Goal: Task Accomplishment & Management: Manage account settings

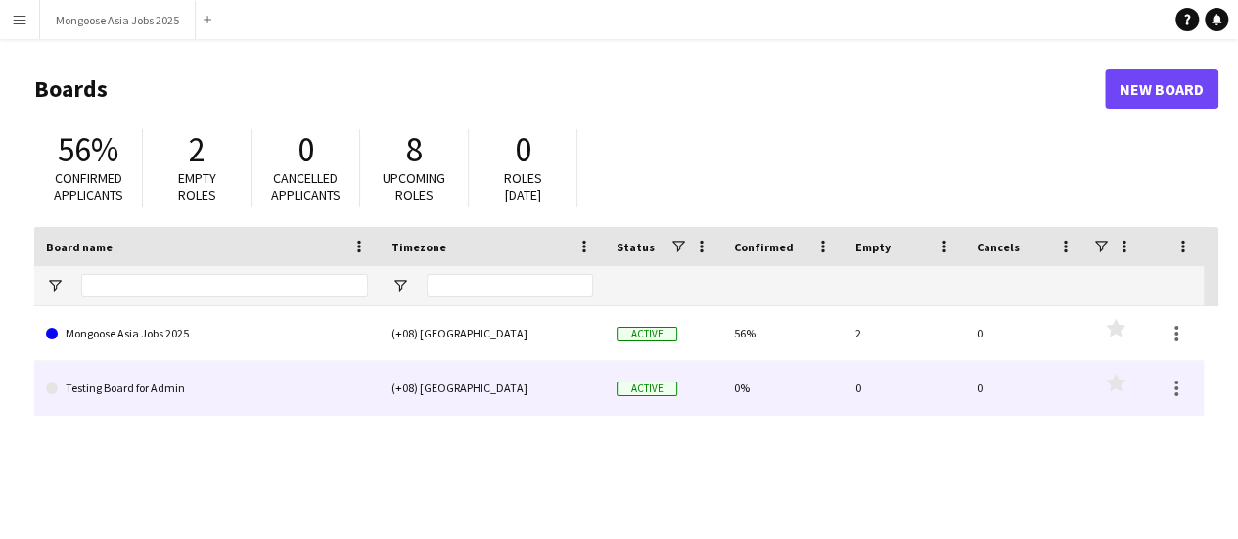
click at [437, 369] on div "(+08) [GEOGRAPHIC_DATA]" at bounding box center [492, 388] width 225 height 54
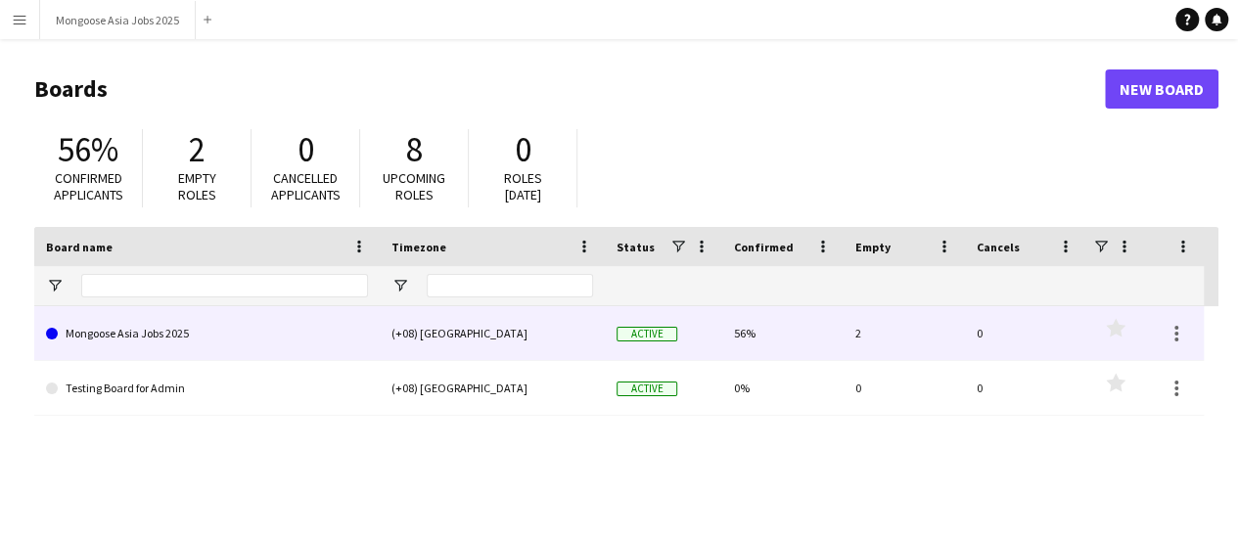
click at [434, 347] on div "(+08) [GEOGRAPHIC_DATA]" at bounding box center [492, 333] width 225 height 54
click at [292, 330] on link "Mongoose Asia Jobs 2025" at bounding box center [207, 333] width 322 height 55
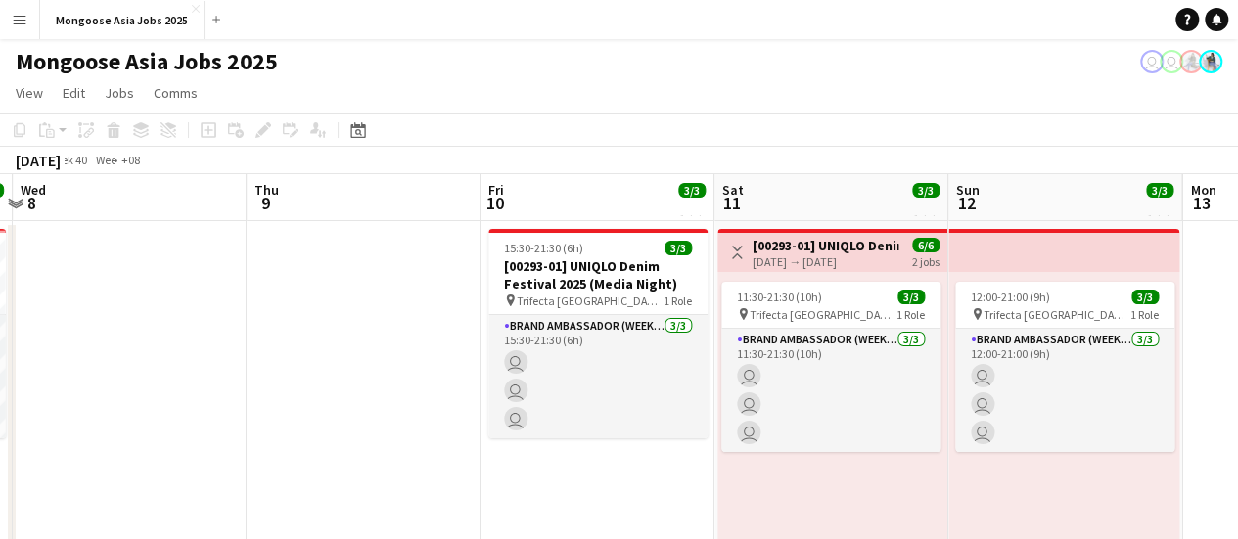
scroll to position [0, 668]
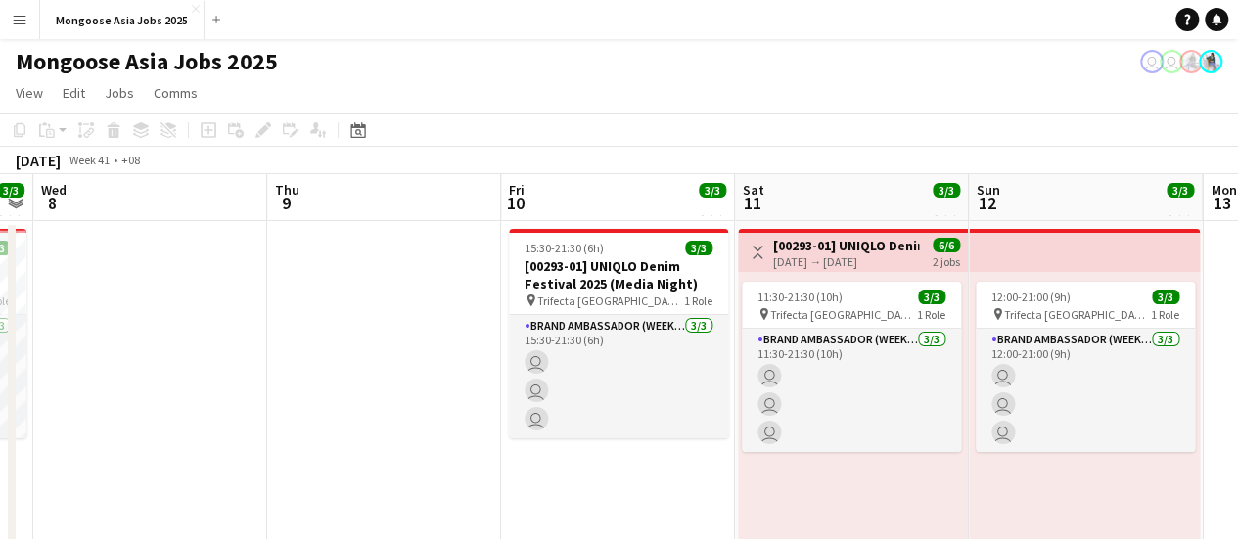
drag, startPoint x: 967, startPoint y: 398, endPoint x: 298, endPoint y: 407, distance: 668.4
click at [298, 407] on app-calendar-viewport "Sun 5 Mon 6 Tue 7 3/3 1 Job Wed 8 Thu 9 Fri 10 3/3 1 Job Sat 11 3/3 1 Job Sun 1…" at bounding box center [619, 378] width 1238 height 409
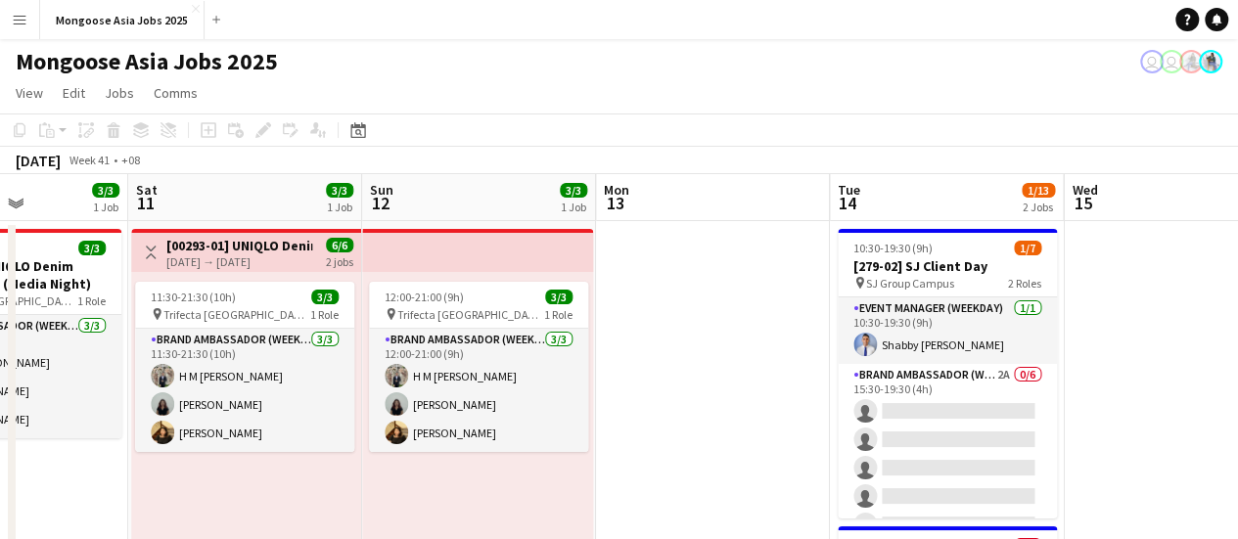
drag, startPoint x: 859, startPoint y: 486, endPoint x: 252, endPoint y: 490, distance: 606.7
click at [252, 489] on app-calendar-viewport "Tue 7 3/3 1 Job Wed 8 Thu 9 Fri 10 3/3 1 Job Sat 11 3/3 1 Job Sun 12 3/3 1 Job …" at bounding box center [619, 514] width 1238 height 681
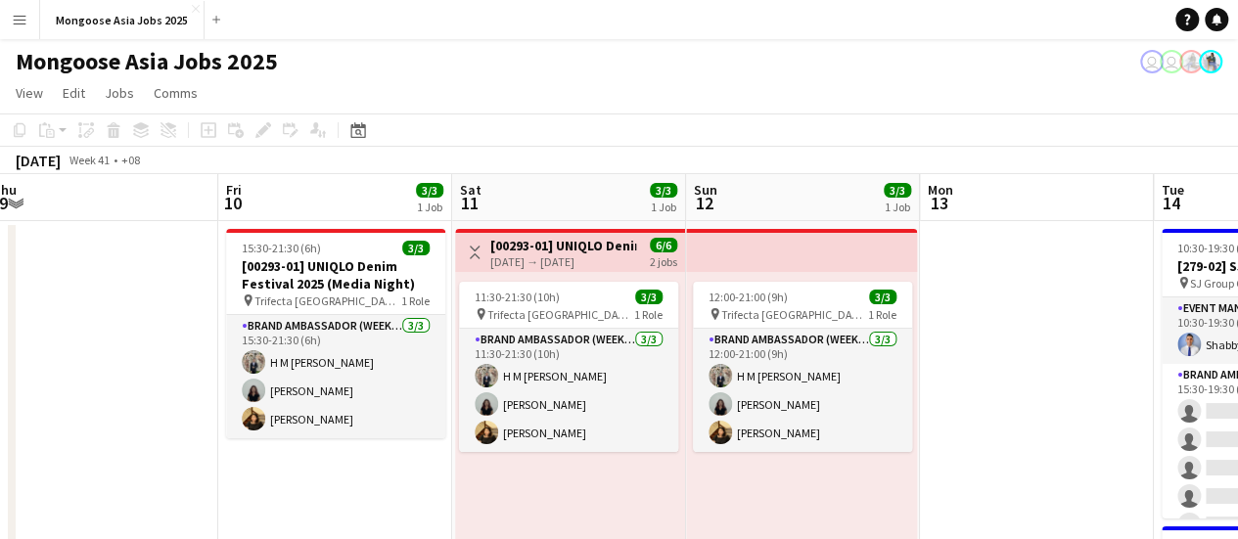
scroll to position [0, 545]
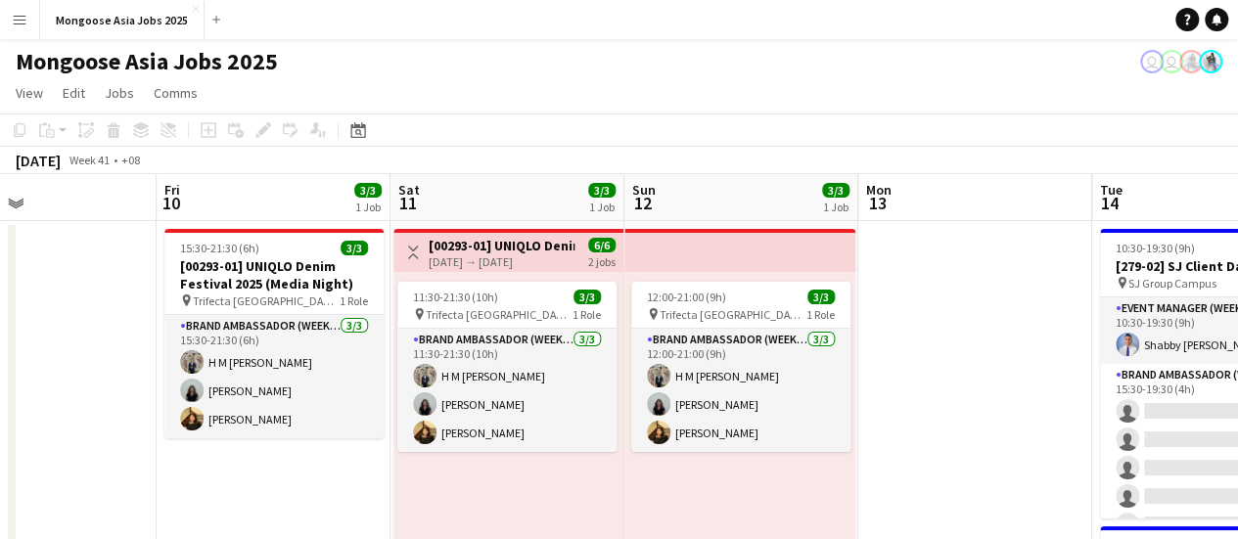
drag, startPoint x: 807, startPoint y: 432, endPoint x: 602, endPoint y: 429, distance: 205.5
click at [602, 429] on app-calendar-viewport "Tue 7 3/3 1 Job Wed 8 Thu 9 Fri 10 3/3 1 Job Sat 11 3/3 1 Job Sun 12 3/3 1 Job …" at bounding box center [619, 514] width 1238 height 681
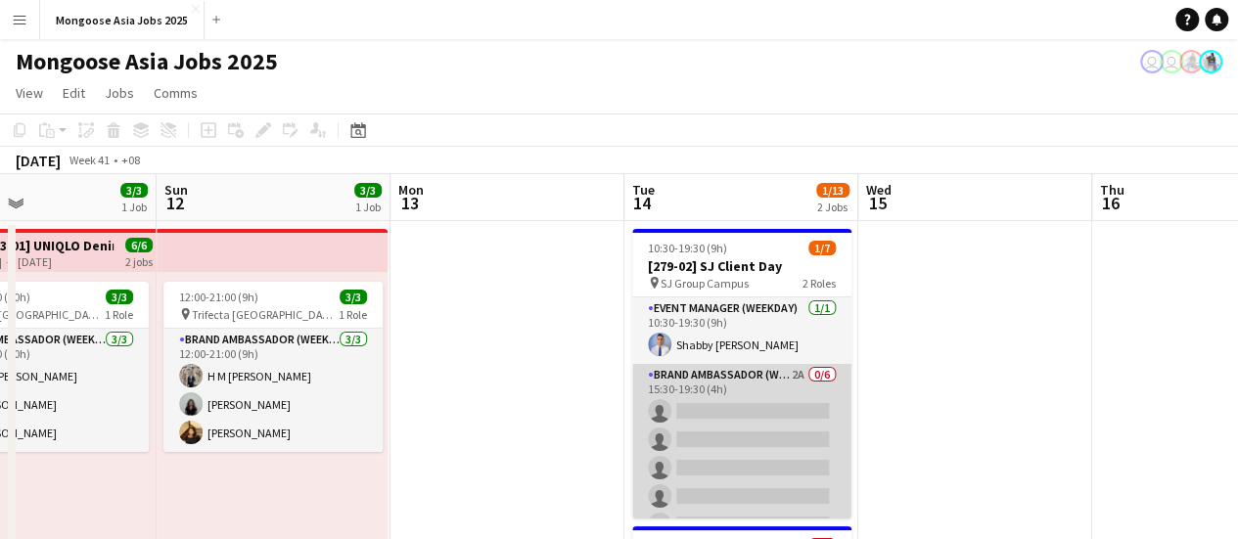
click at [775, 377] on app-card-role "Brand Ambassador (weekday) 2A 0/6 15:30-19:30 (4h) single-neutral-actions singl…" at bounding box center [741, 468] width 219 height 208
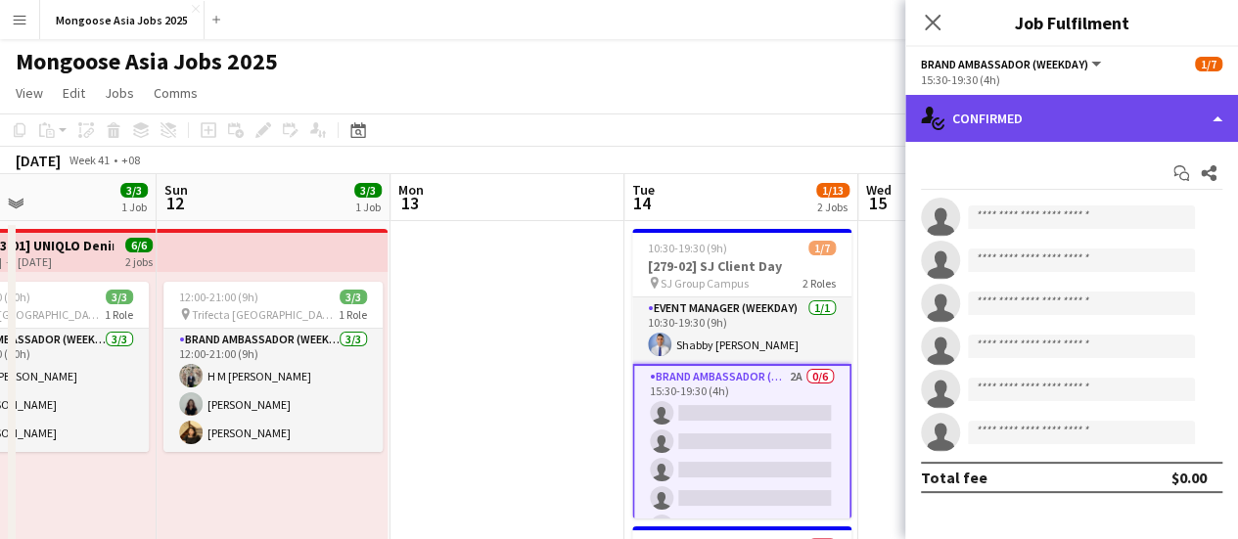
click at [1058, 110] on div "single-neutral-actions-check-2 Confirmed" at bounding box center [1071, 118] width 333 height 47
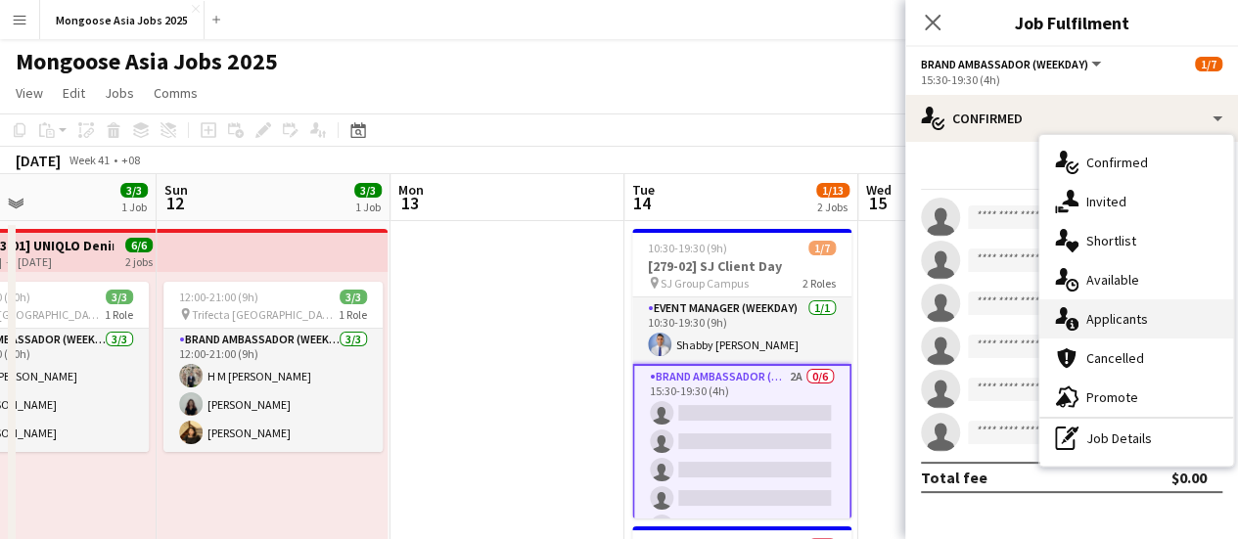
click at [1096, 332] on div "single-neutral-actions-information Applicants" at bounding box center [1136, 318] width 194 height 39
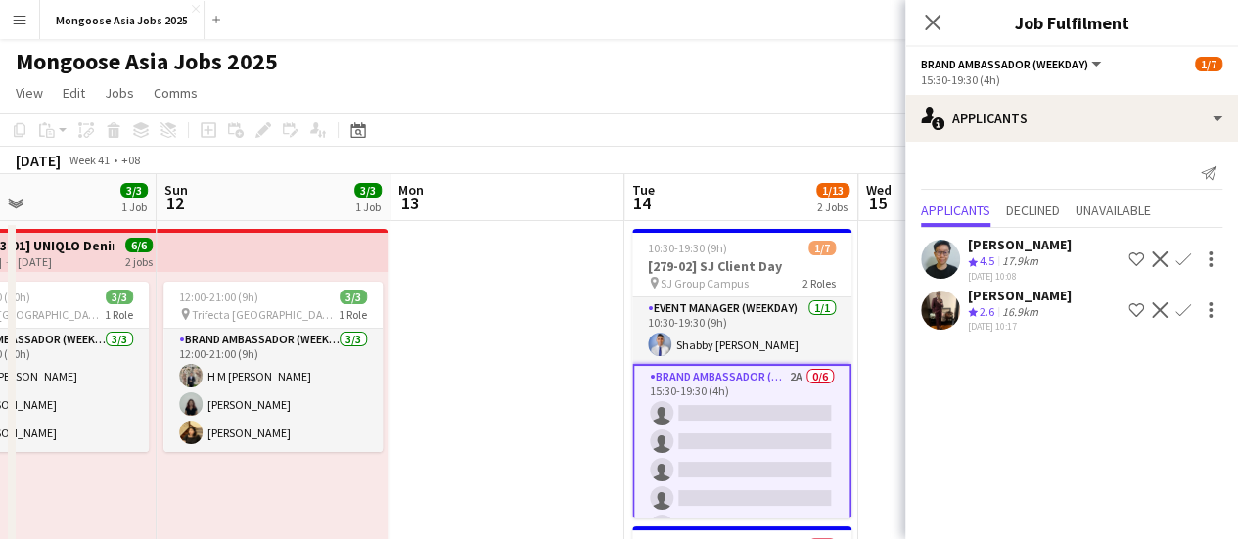
click at [1184, 253] on app-icon "Confirm" at bounding box center [1183, 260] width 16 height 16
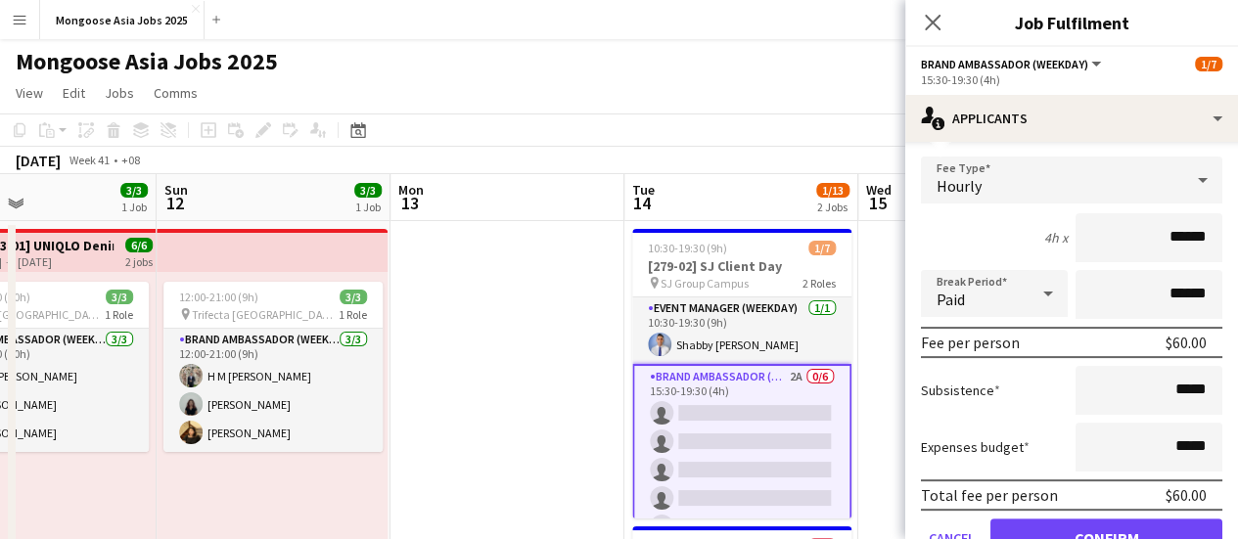
scroll to position [196, 0]
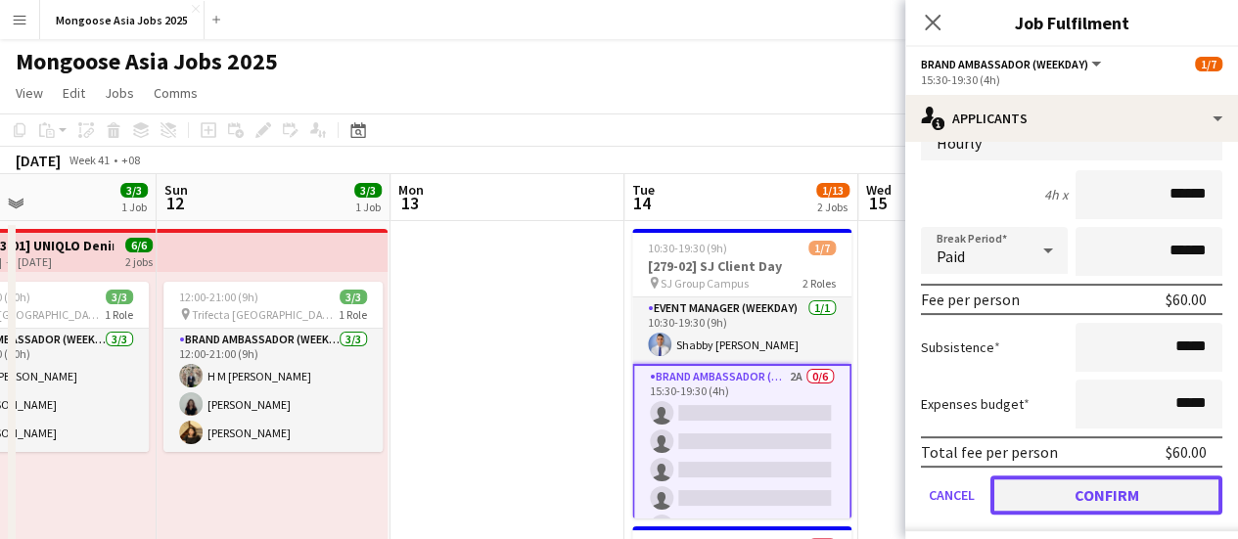
click at [1121, 489] on button "Confirm" at bounding box center [1106, 495] width 232 height 39
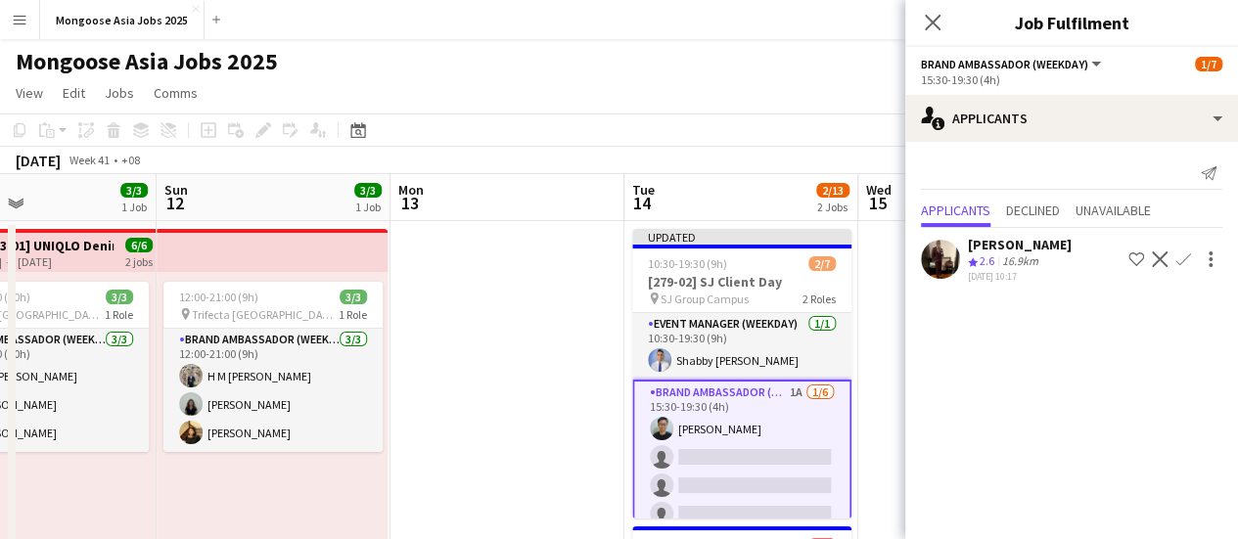
click at [1186, 253] on app-icon "Confirm" at bounding box center [1183, 260] width 16 height 16
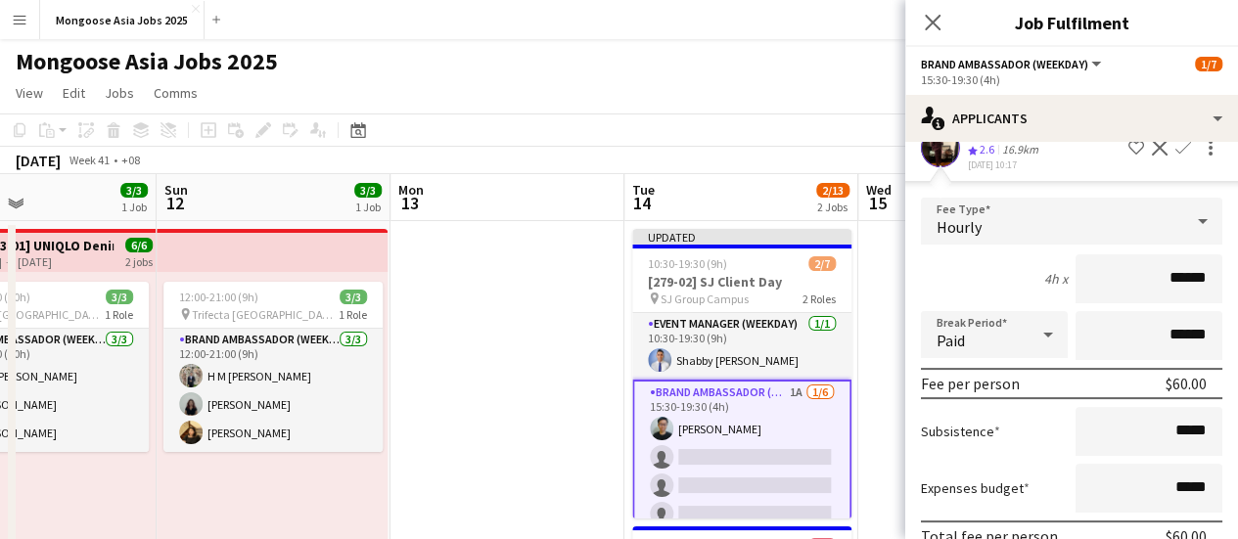
scroll to position [205, 0]
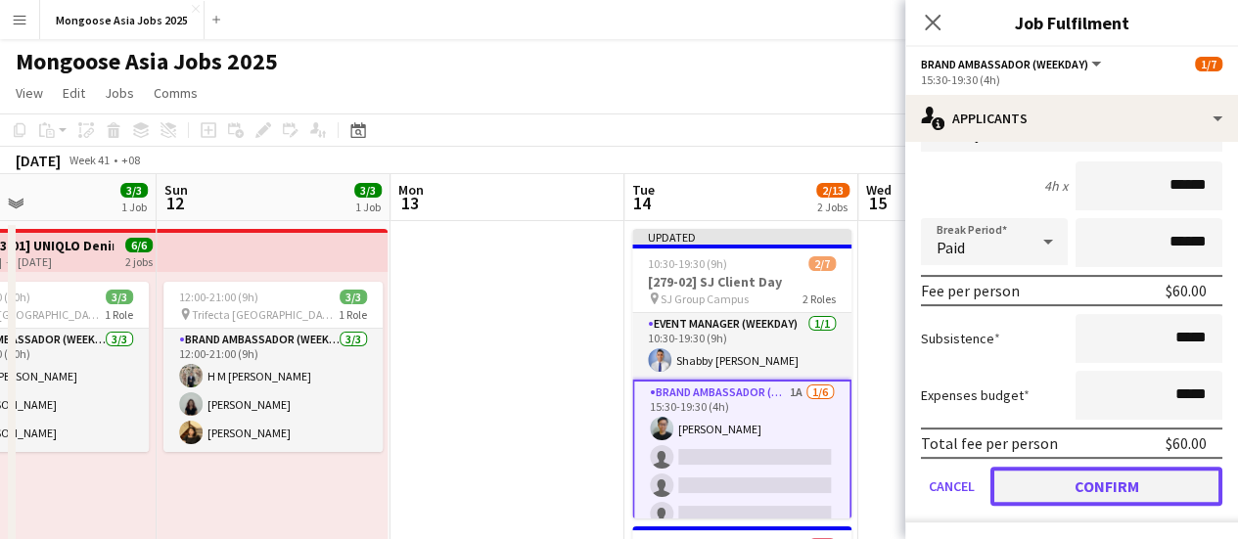
click at [1112, 488] on button "Confirm" at bounding box center [1106, 486] width 232 height 39
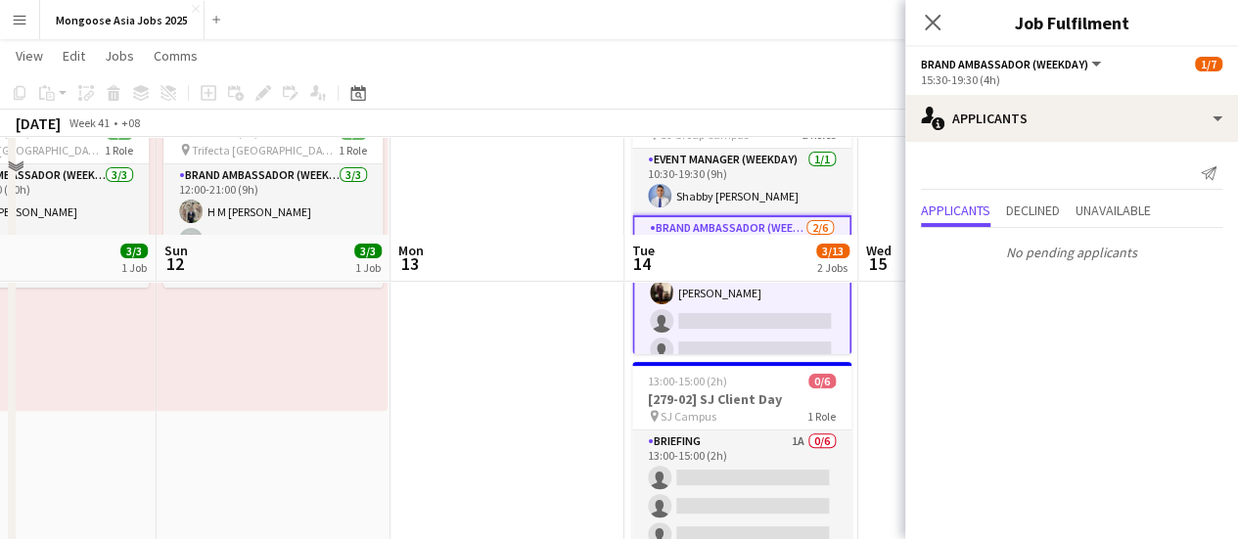
scroll to position [294, 0]
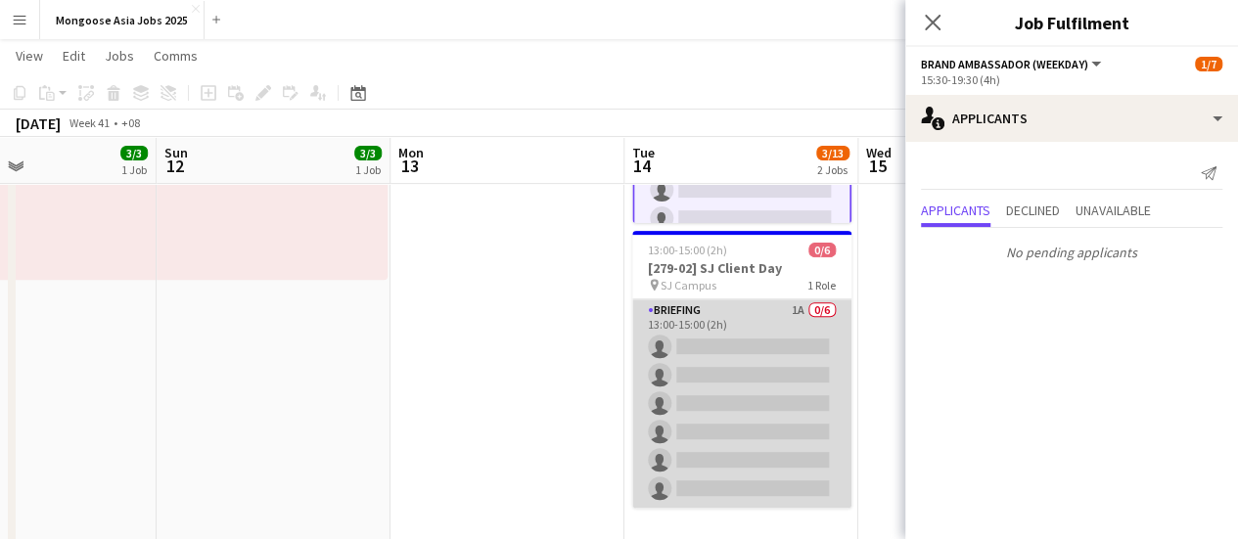
click at [771, 310] on app-card-role "Briefing 1A 0/6 13:00-15:00 (2h) single-neutral-actions single-neutral-actions …" at bounding box center [741, 403] width 219 height 208
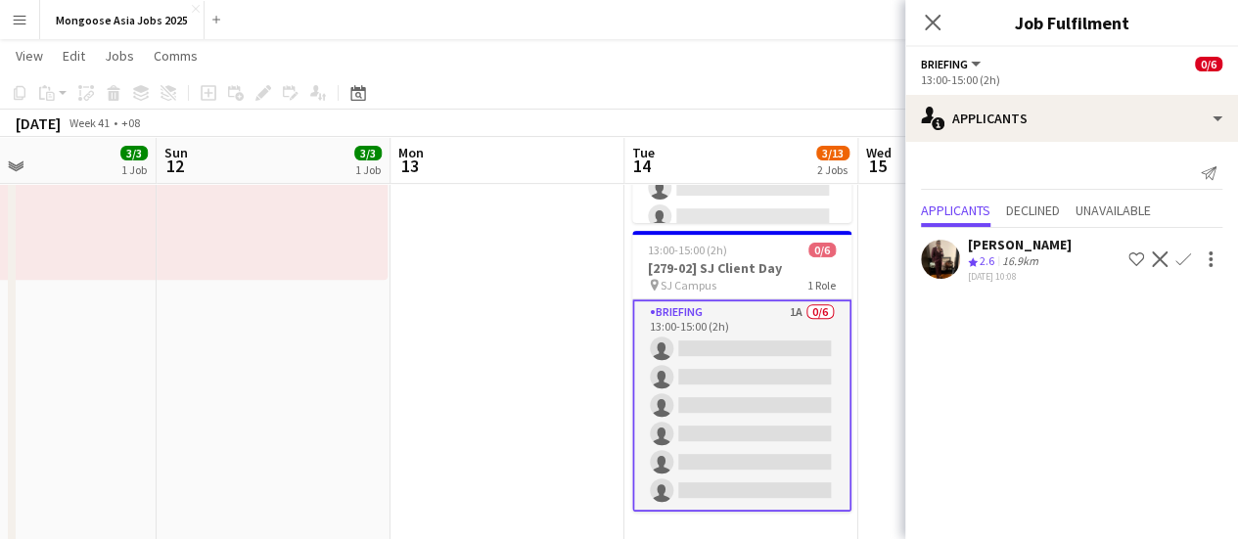
click at [1180, 258] on app-icon "Confirm" at bounding box center [1183, 260] width 16 height 16
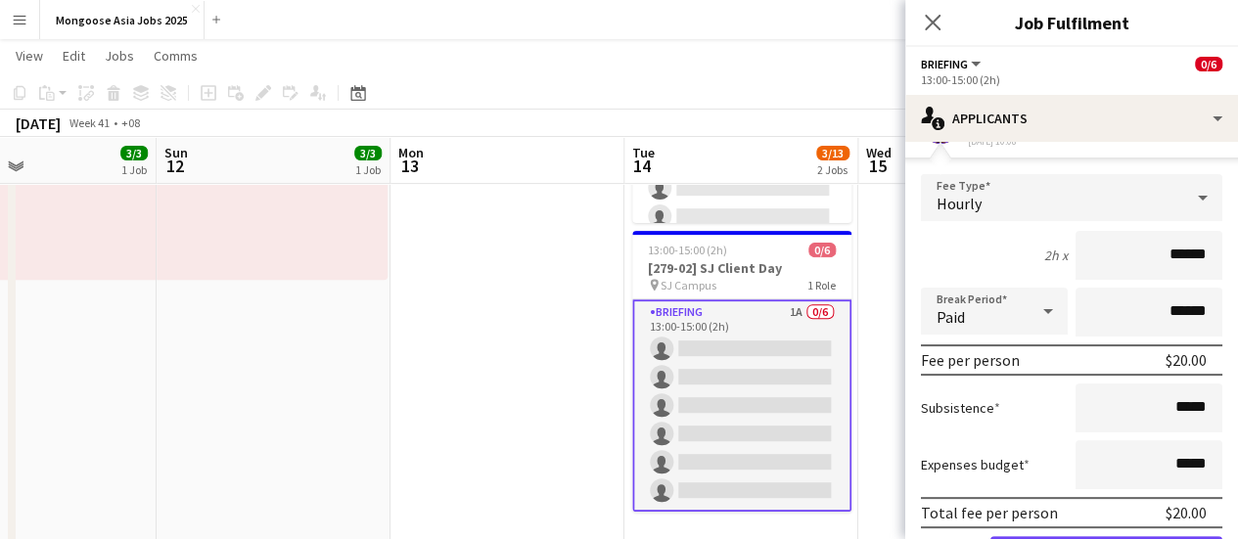
scroll to position [205, 0]
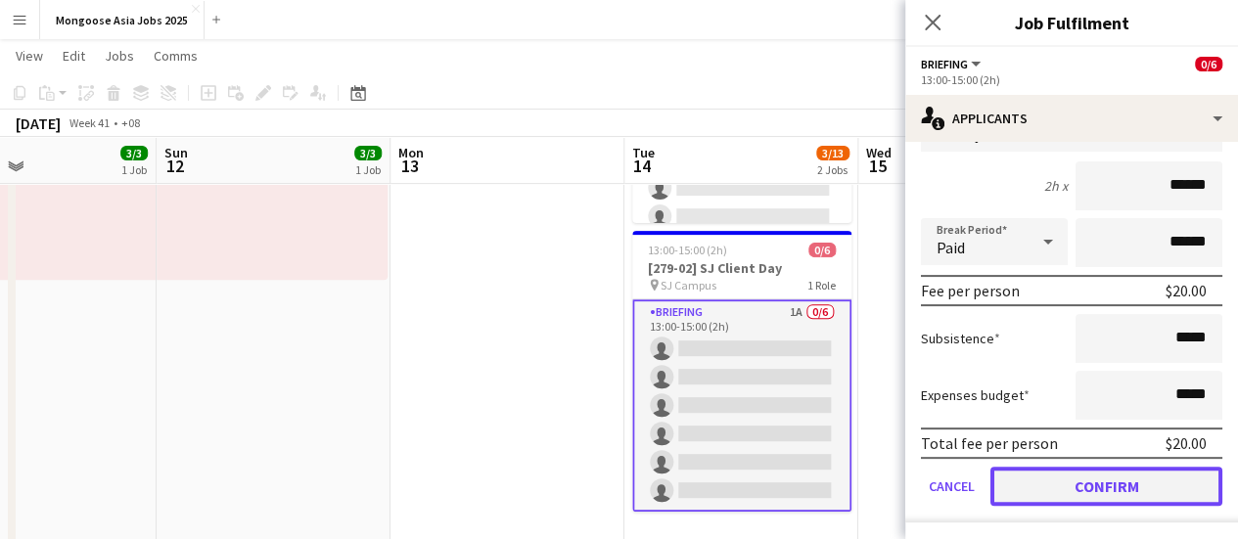
click at [1155, 486] on button "Confirm" at bounding box center [1106, 486] width 232 height 39
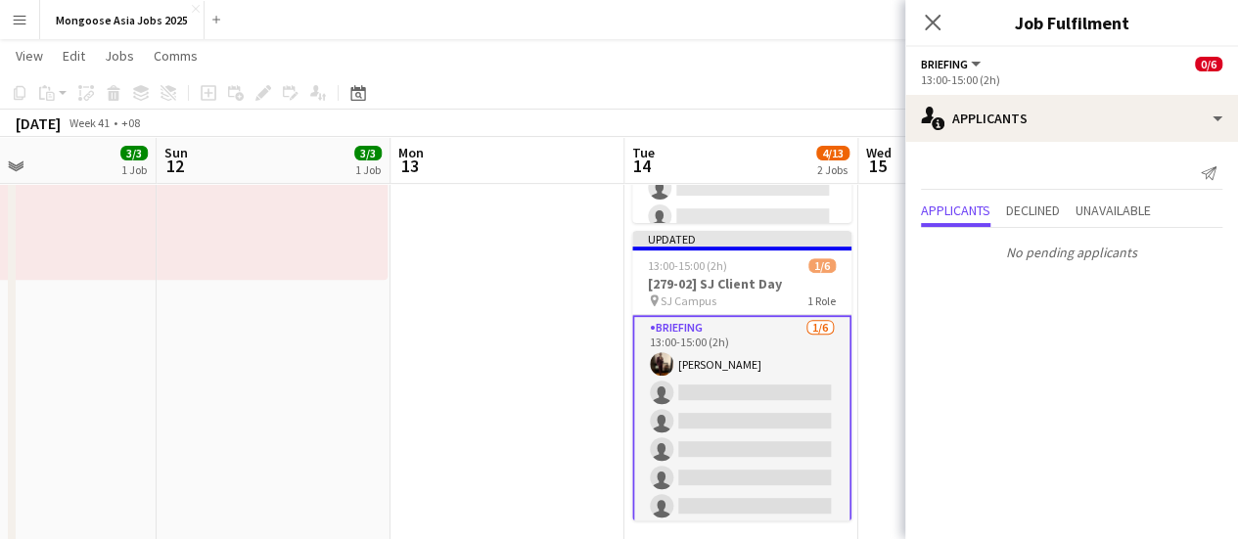
scroll to position [0, 0]
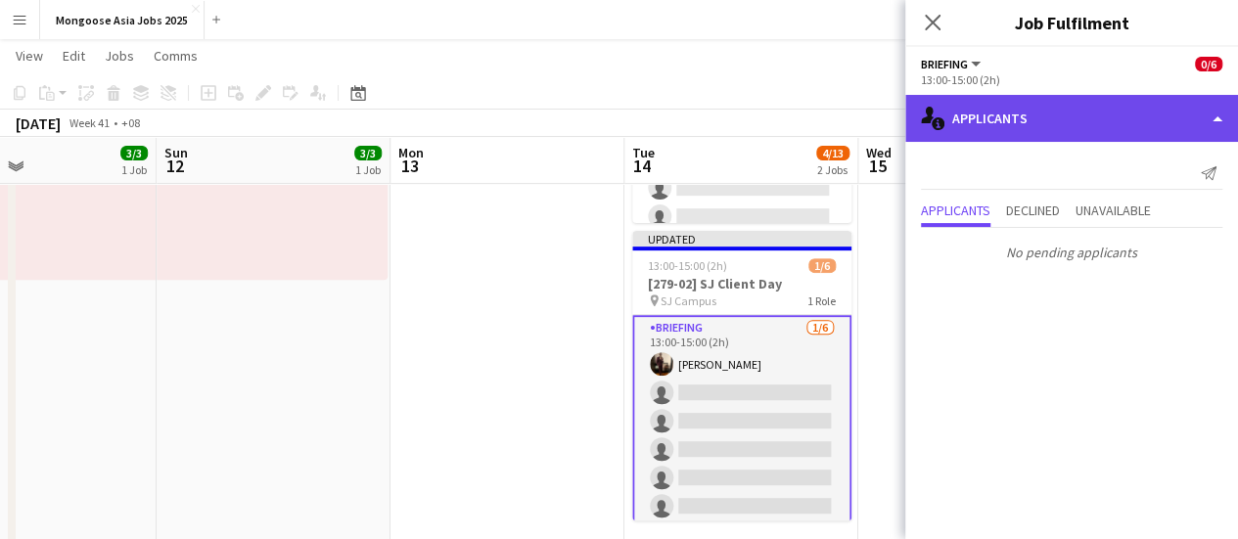
click at [1069, 109] on div "single-neutral-actions-information Applicants" at bounding box center [1071, 118] width 333 height 47
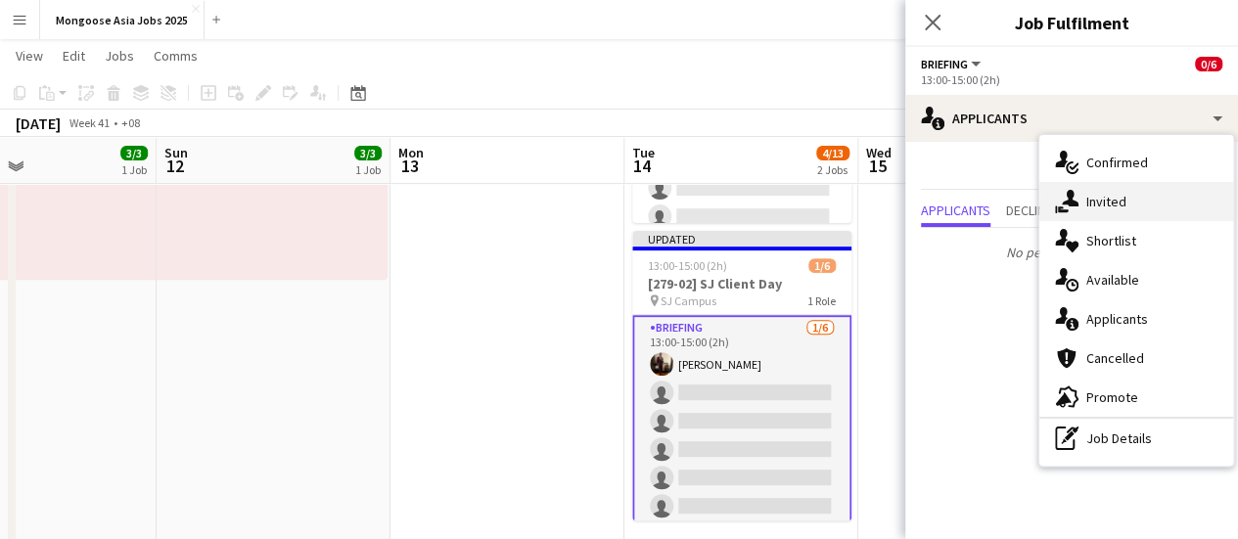
click at [1088, 208] on span "Invited" at bounding box center [1106, 202] width 40 height 18
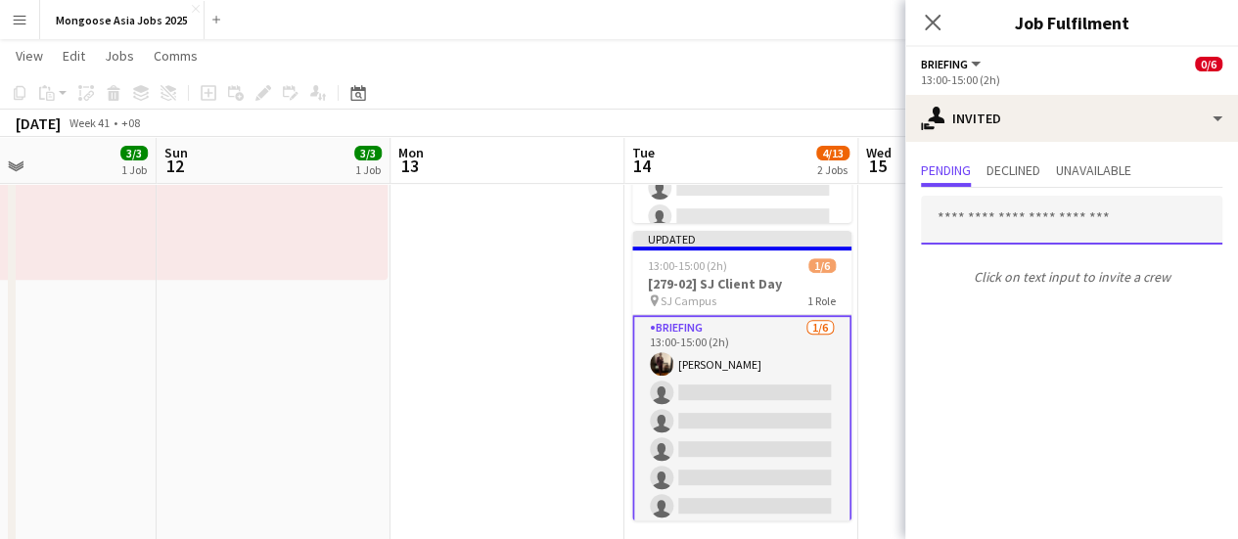
click at [1018, 220] on input "text" at bounding box center [1071, 220] width 301 height 49
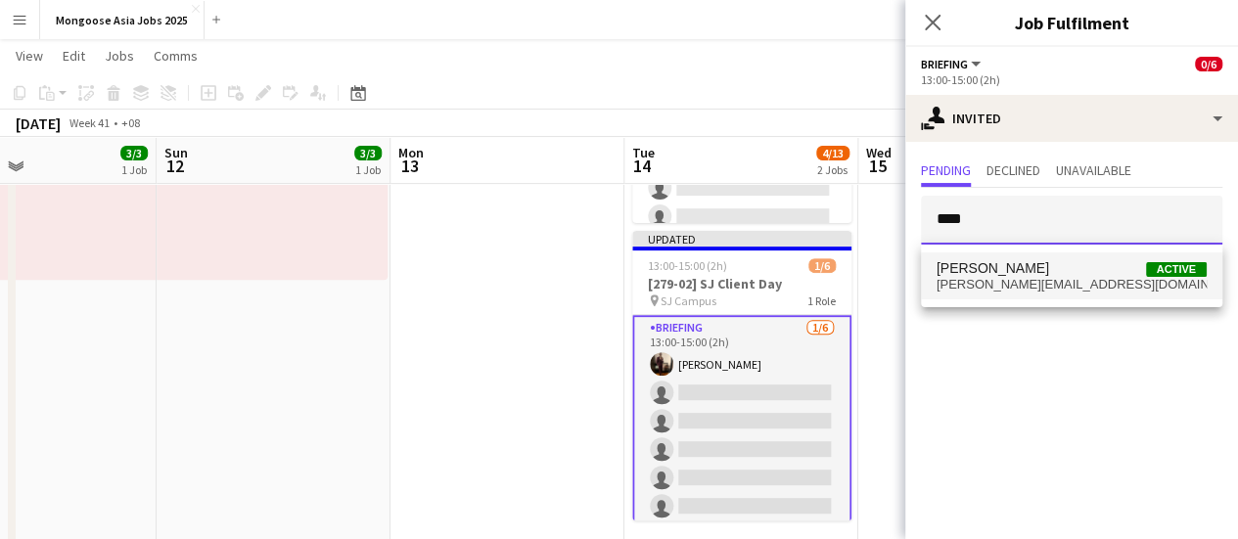
type input "****"
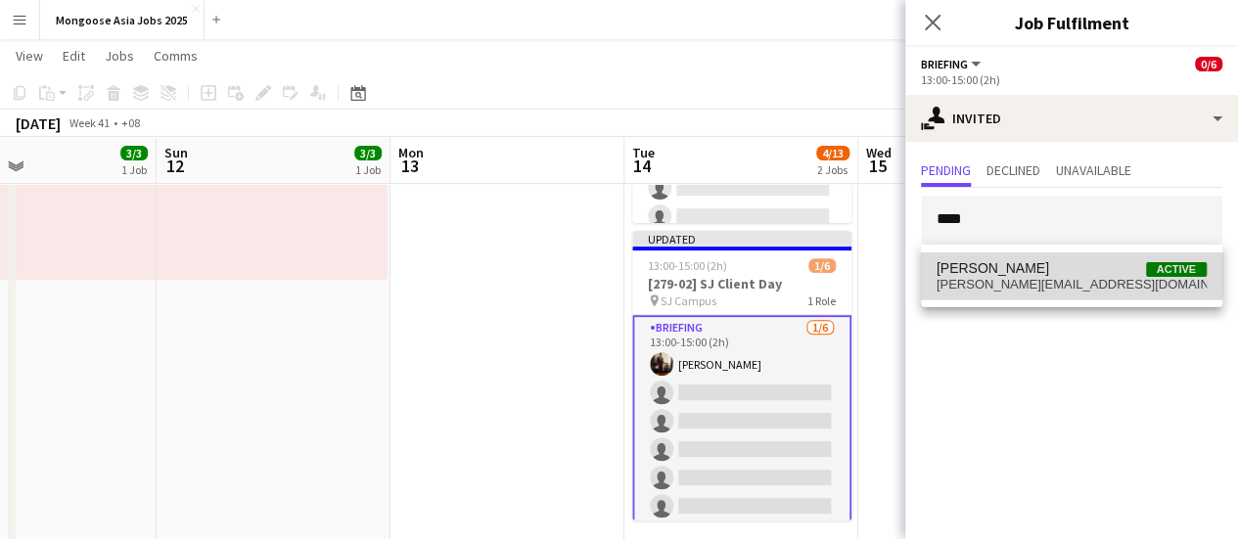
click at [998, 262] on span "[PERSON_NAME]" at bounding box center [993, 268] width 113 height 17
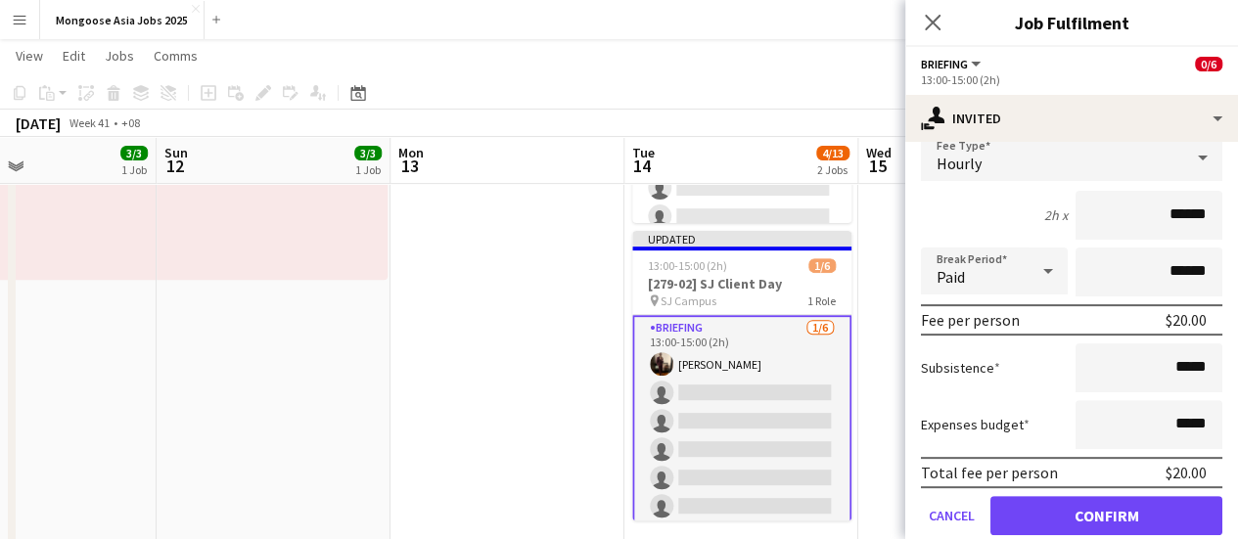
scroll to position [262, 0]
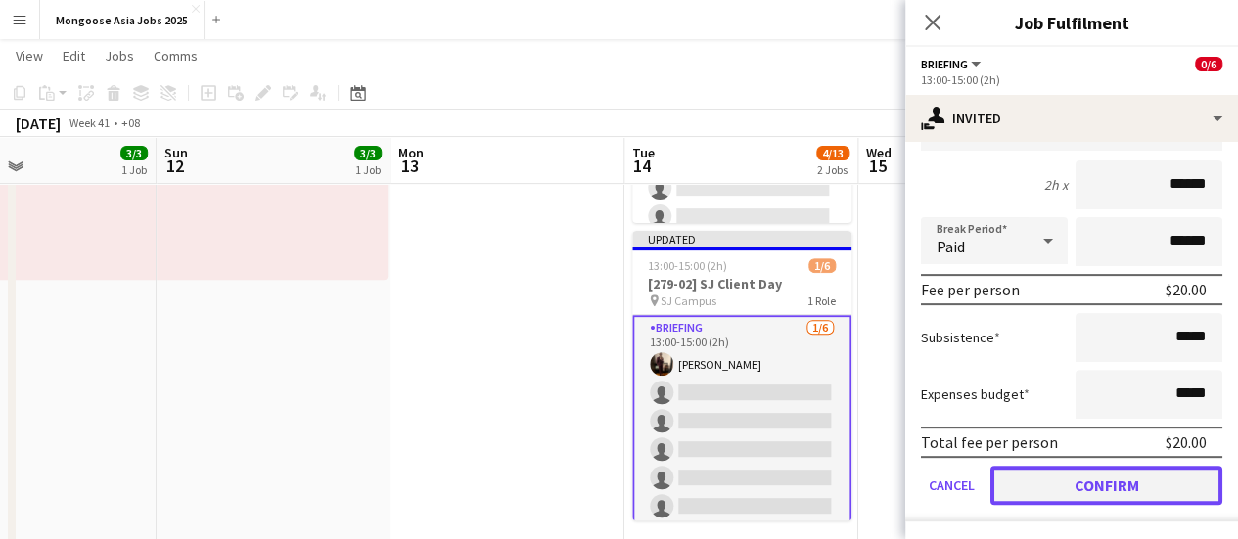
click at [1075, 484] on button "Confirm" at bounding box center [1106, 485] width 232 height 39
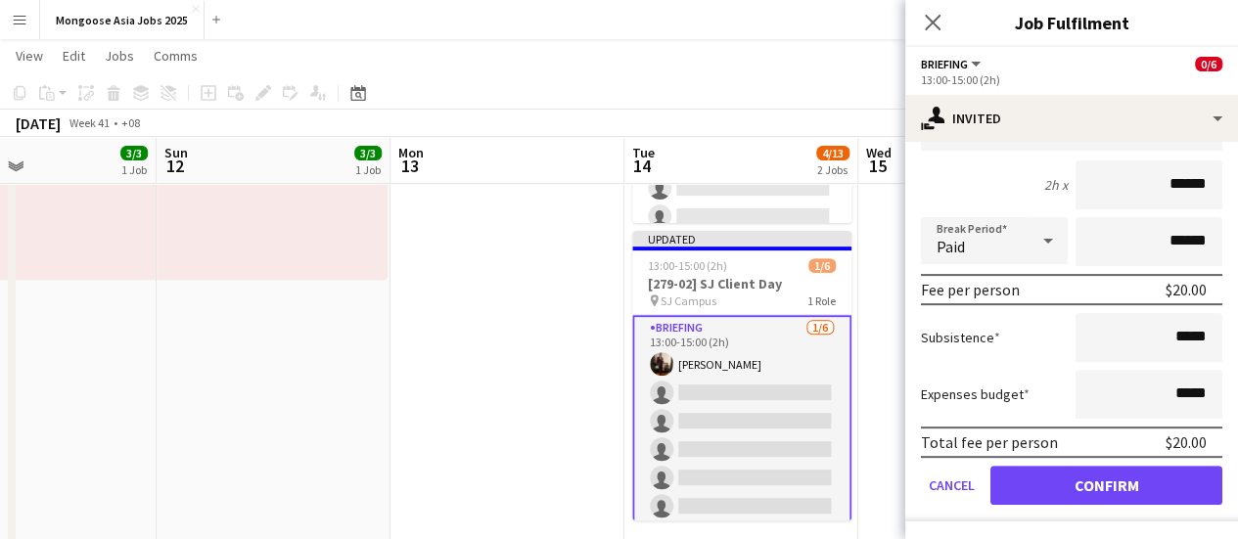
scroll to position [0, 0]
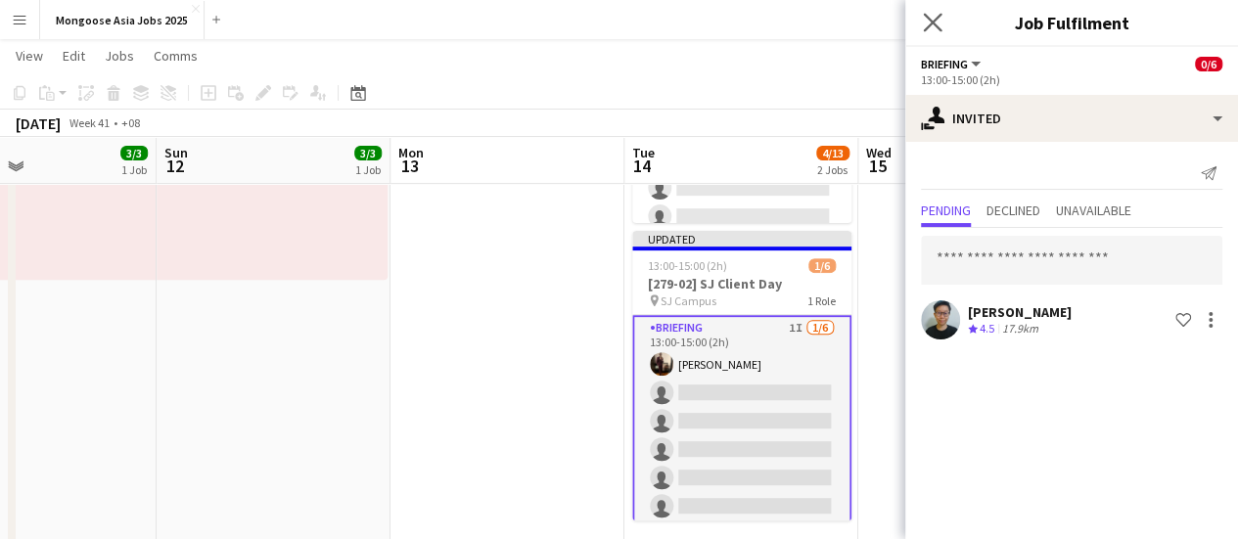
click at [924, 17] on icon "Close pop-in" at bounding box center [932, 22] width 19 height 19
